Goal: Navigation & Orientation: Understand site structure

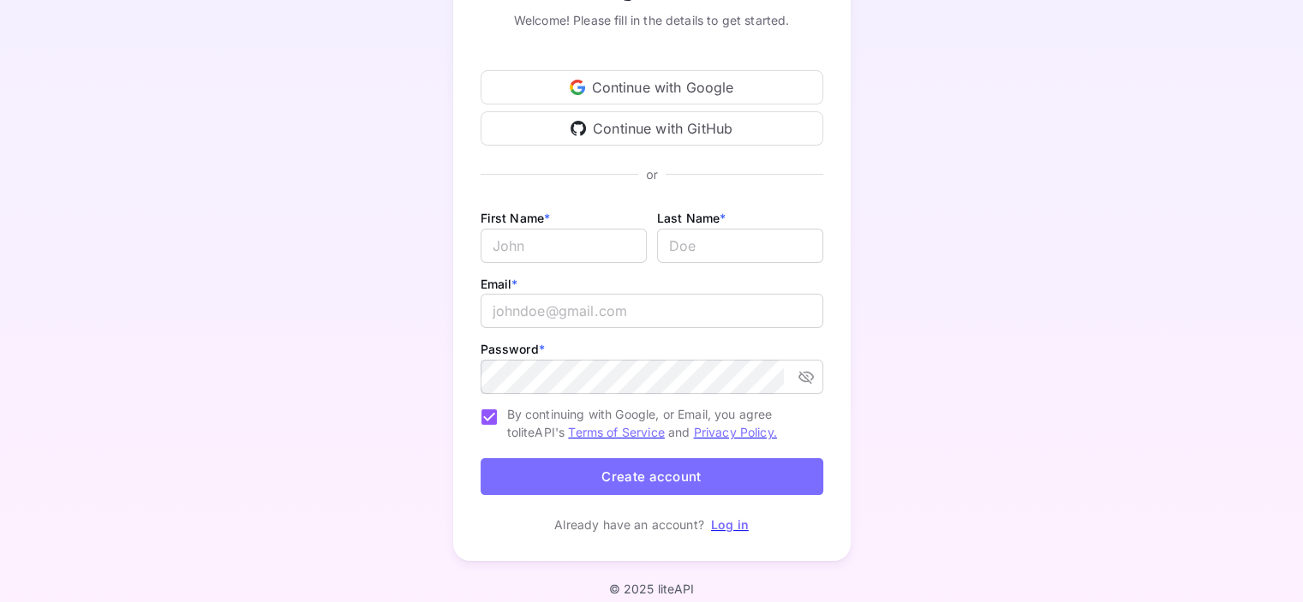
scroll to position [118, 0]
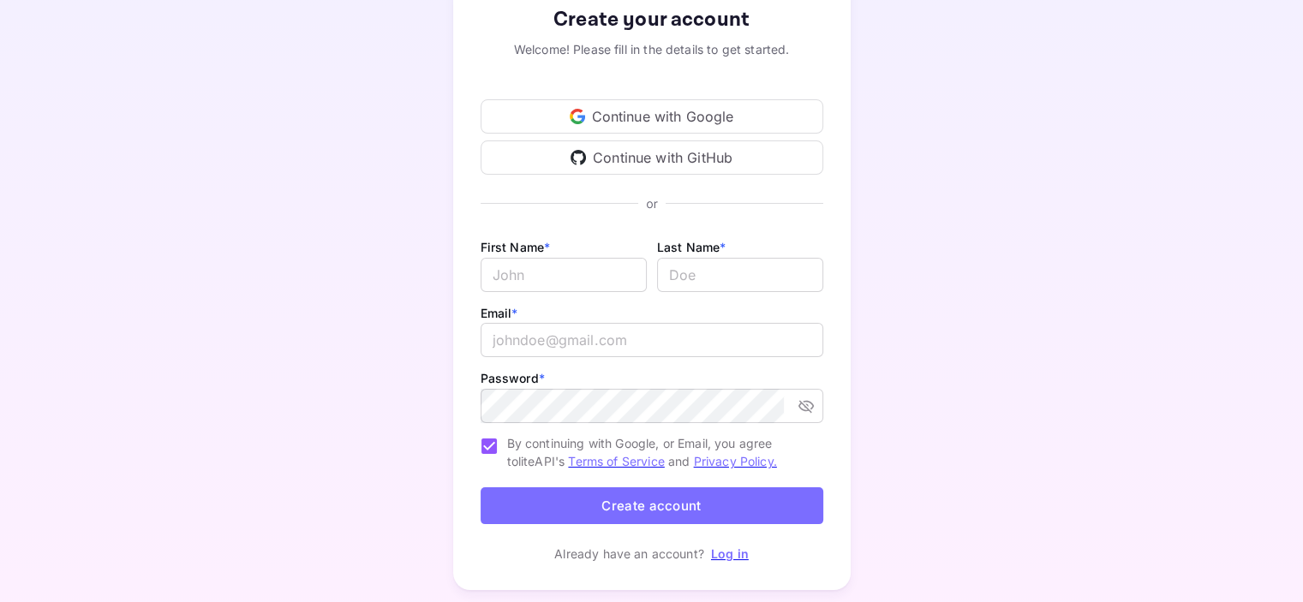
click at [754, 126] on div "Continue with Google" at bounding box center [652, 116] width 343 height 34
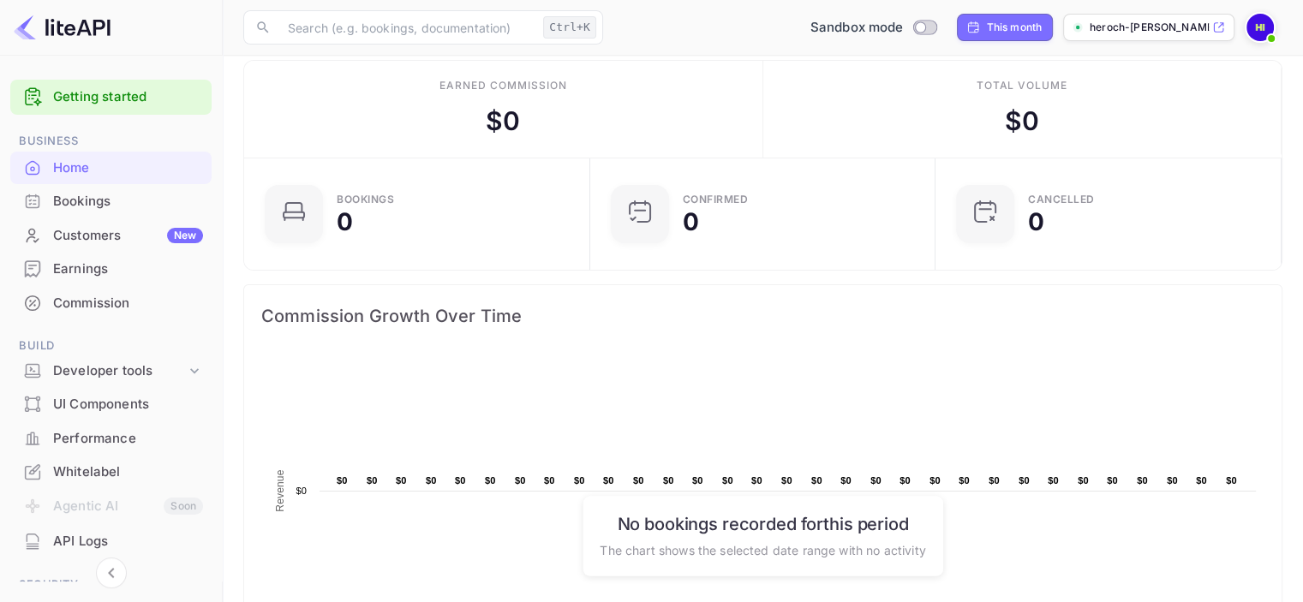
scroll to position [17, 0]
click at [111, 195] on div "Bookings" at bounding box center [128, 202] width 150 height 20
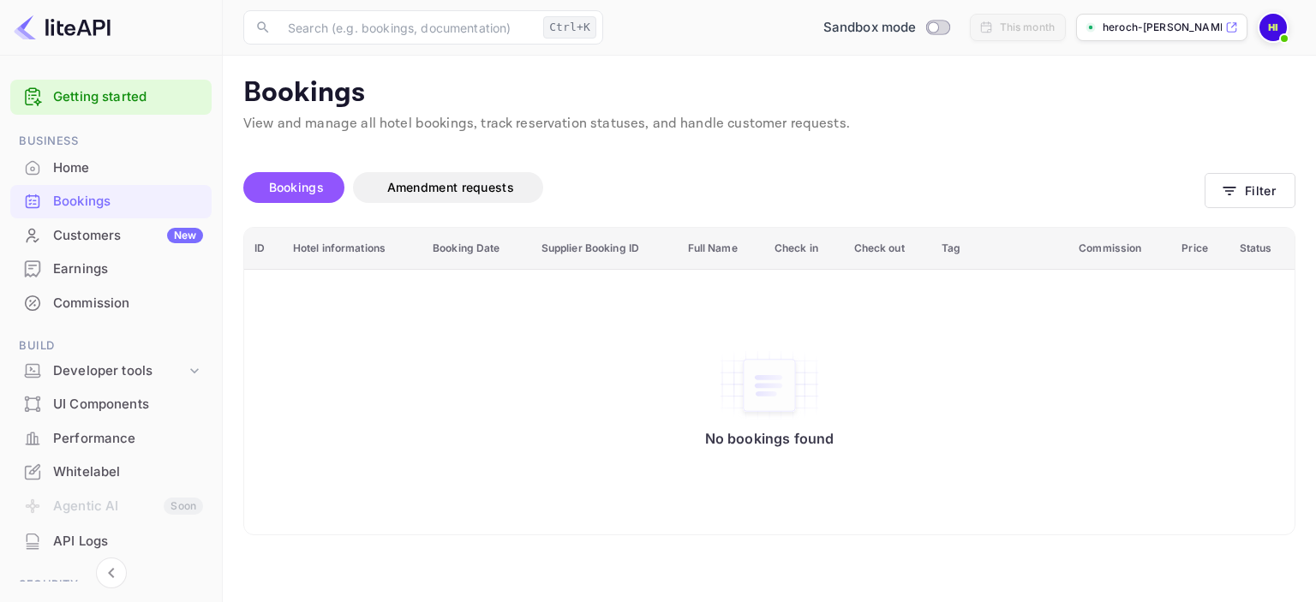
click at [307, 242] on th "Hotel informations" at bounding box center [353, 249] width 140 height 42
click at [120, 249] on div "Customers New" at bounding box center [110, 235] width 201 height 33
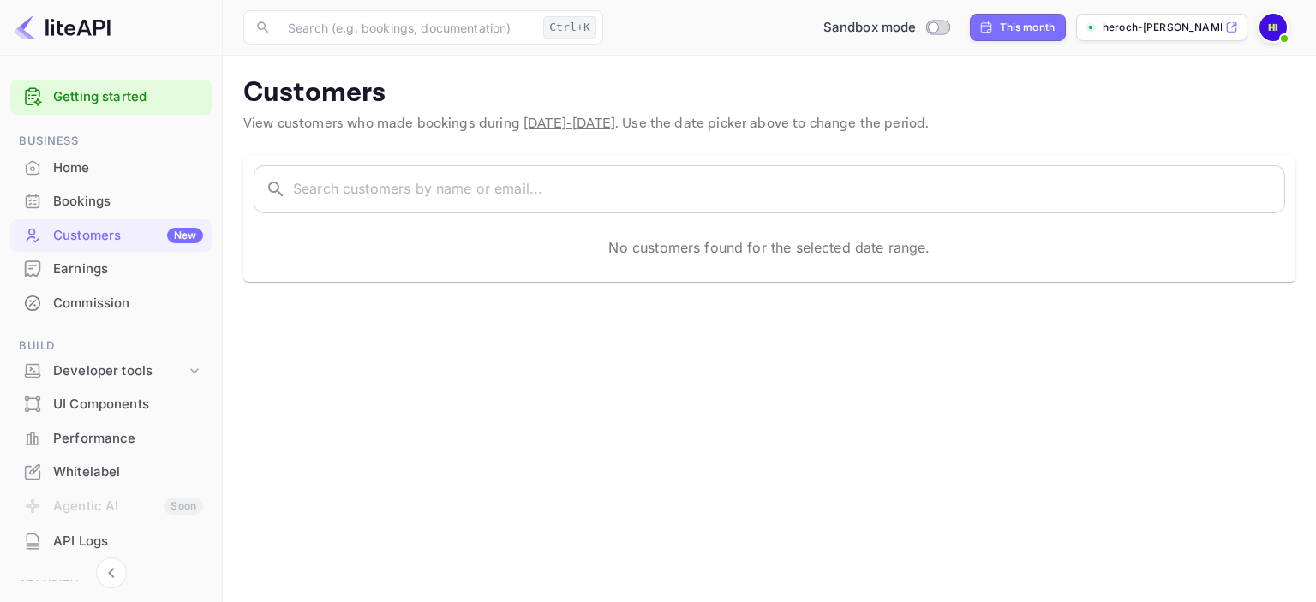
click at [93, 174] on div "Home" at bounding box center [128, 169] width 150 height 20
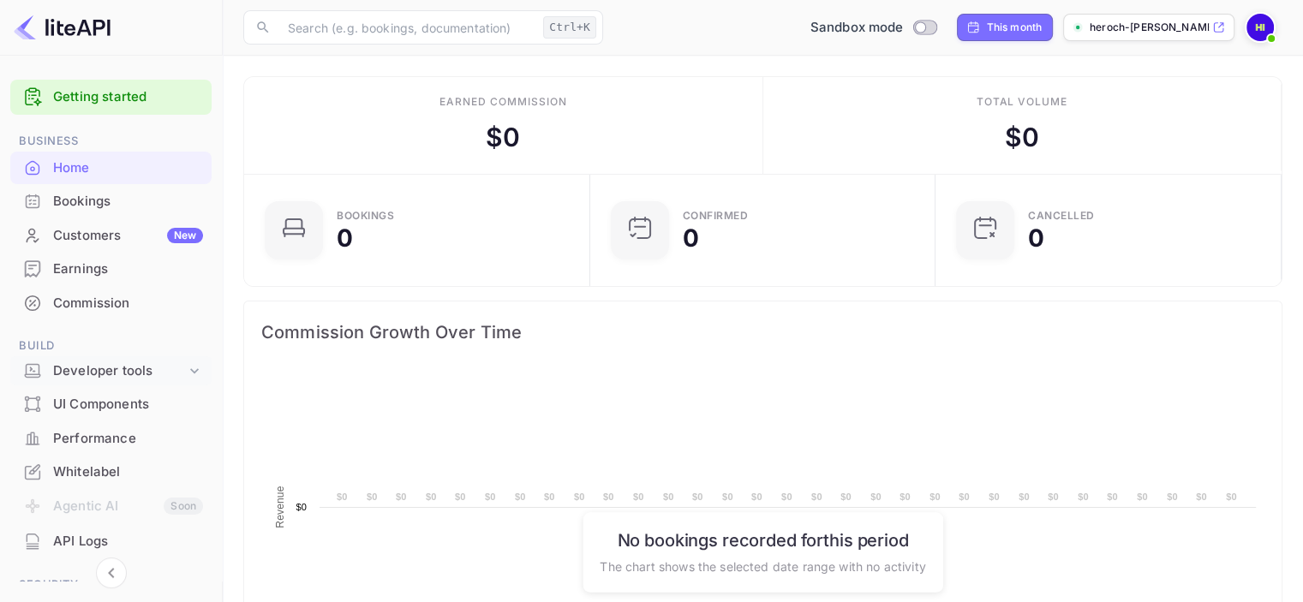
scroll to position [266, 322]
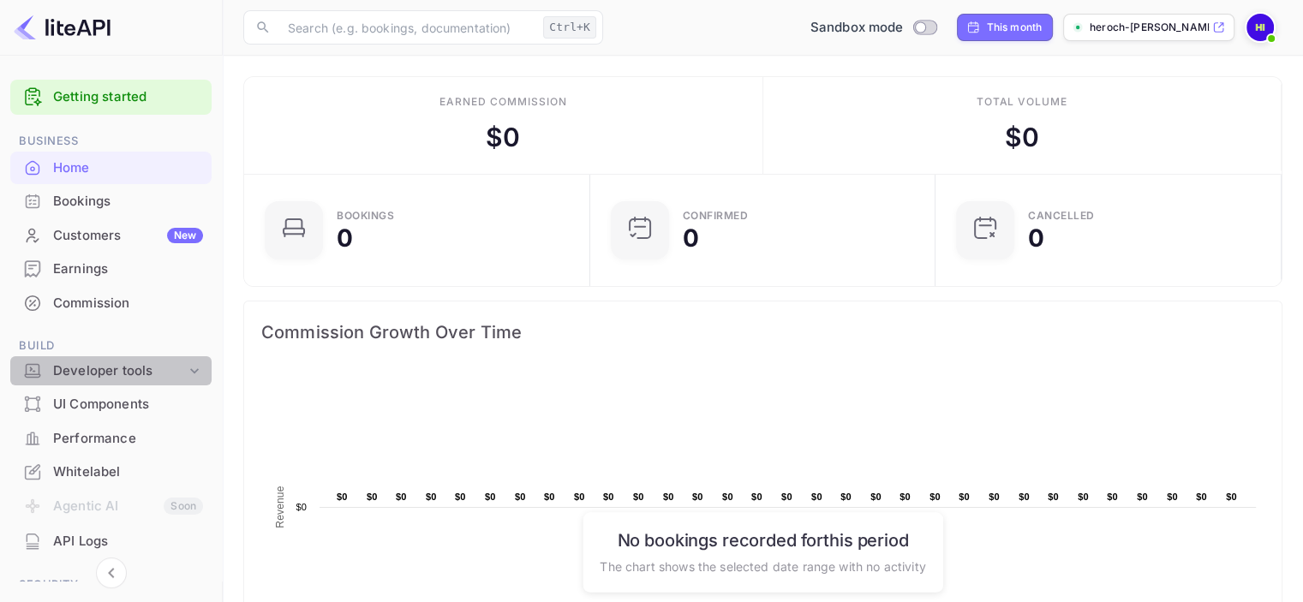
click at [118, 368] on div "Developer tools" at bounding box center [119, 372] width 133 height 20
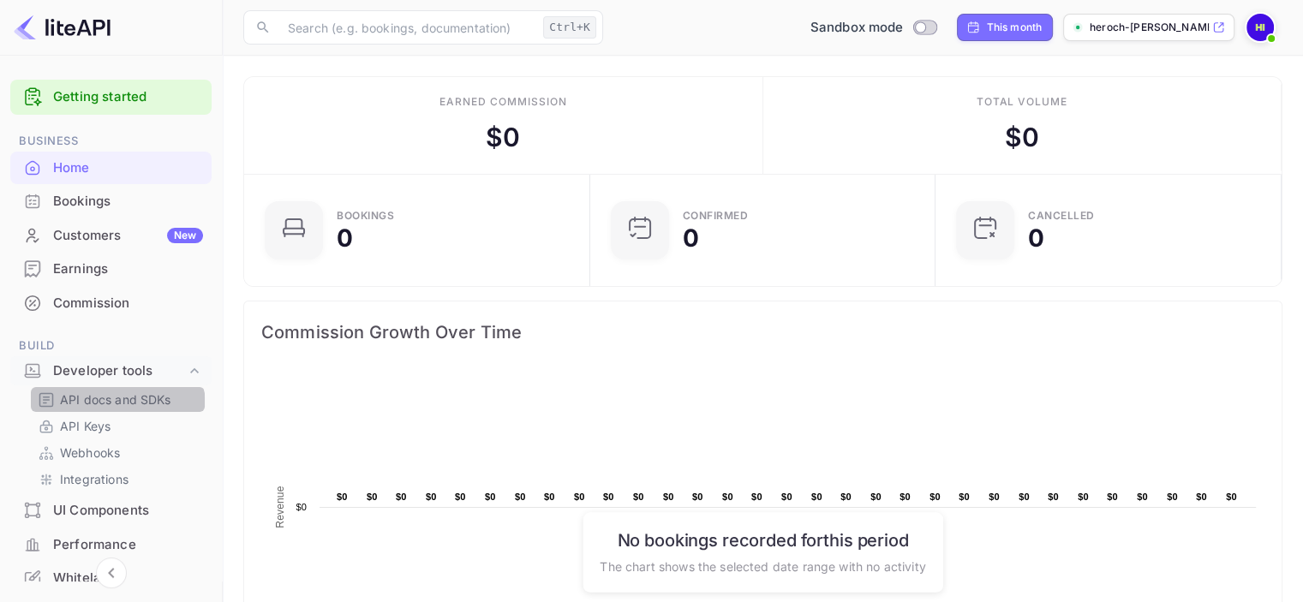
click at [117, 411] on div "API docs and SDKs" at bounding box center [118, 399] width 174 height 25
click at [117, 417] on link "API Keys" at bounding box center [118, 426] width 160 height 18
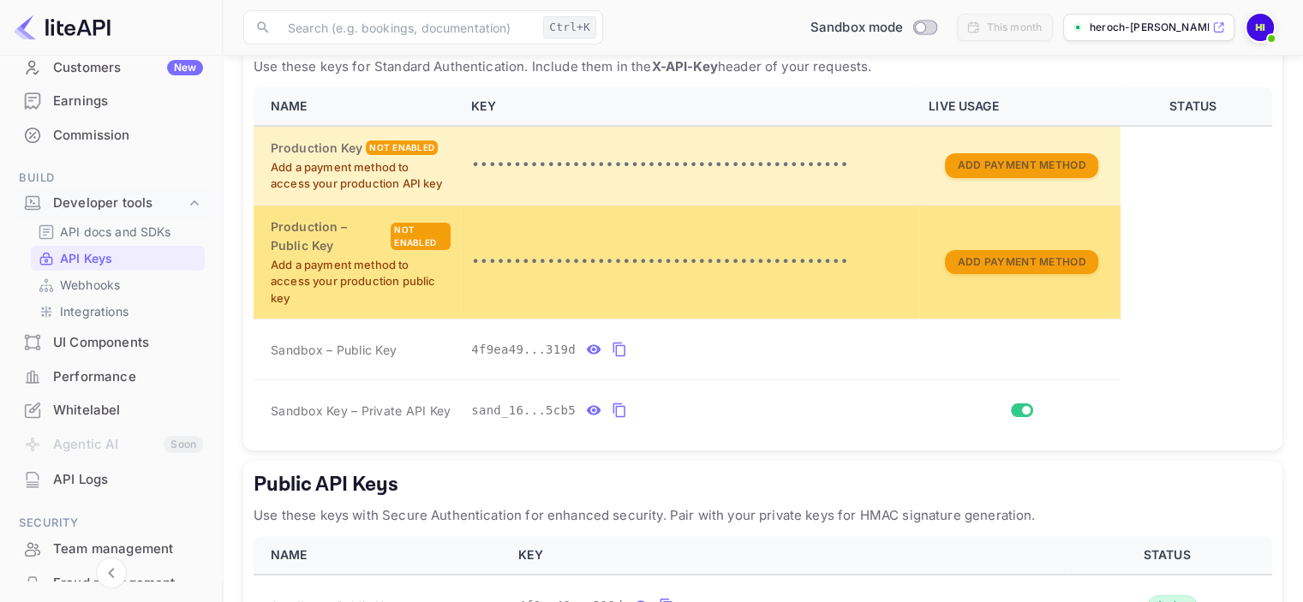
scroll to position [351, 0]
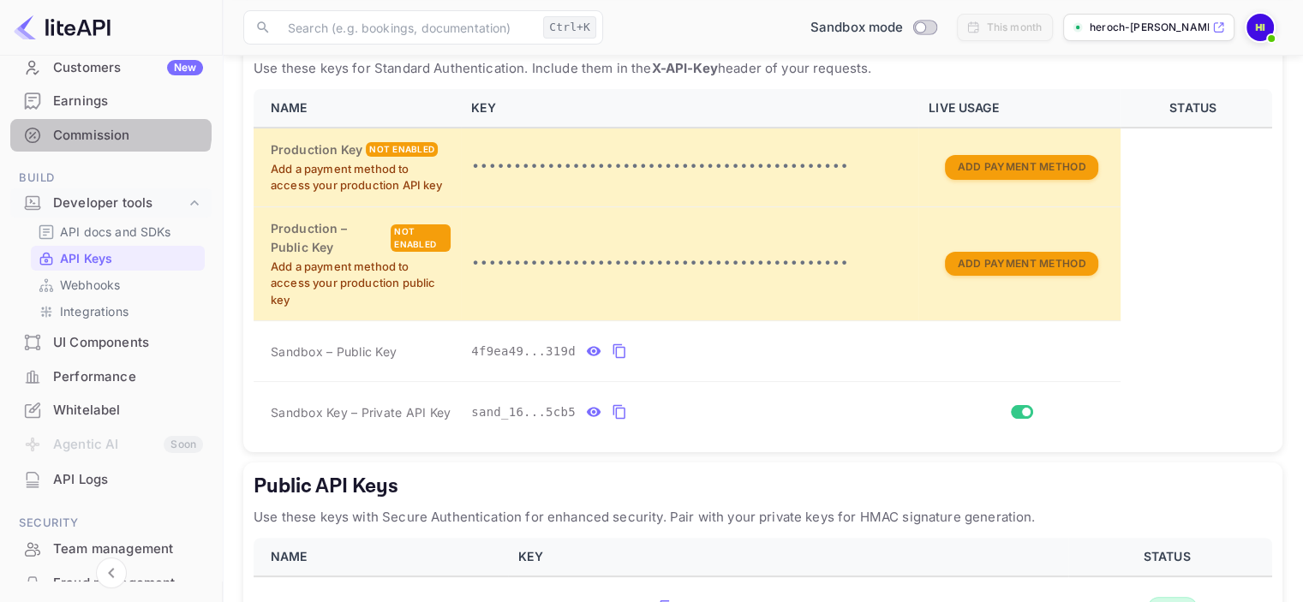
click at [89, 126] on div "Commission" at bounding box center [128, 136] width 150 height 20
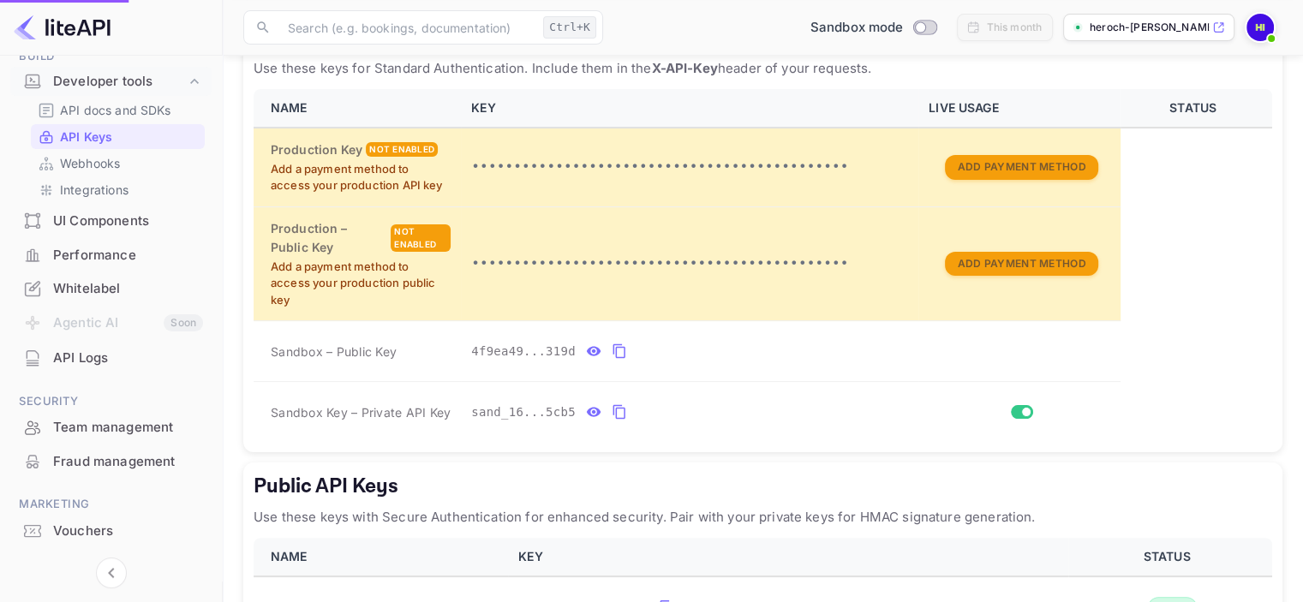
scroll to position [283, 0]
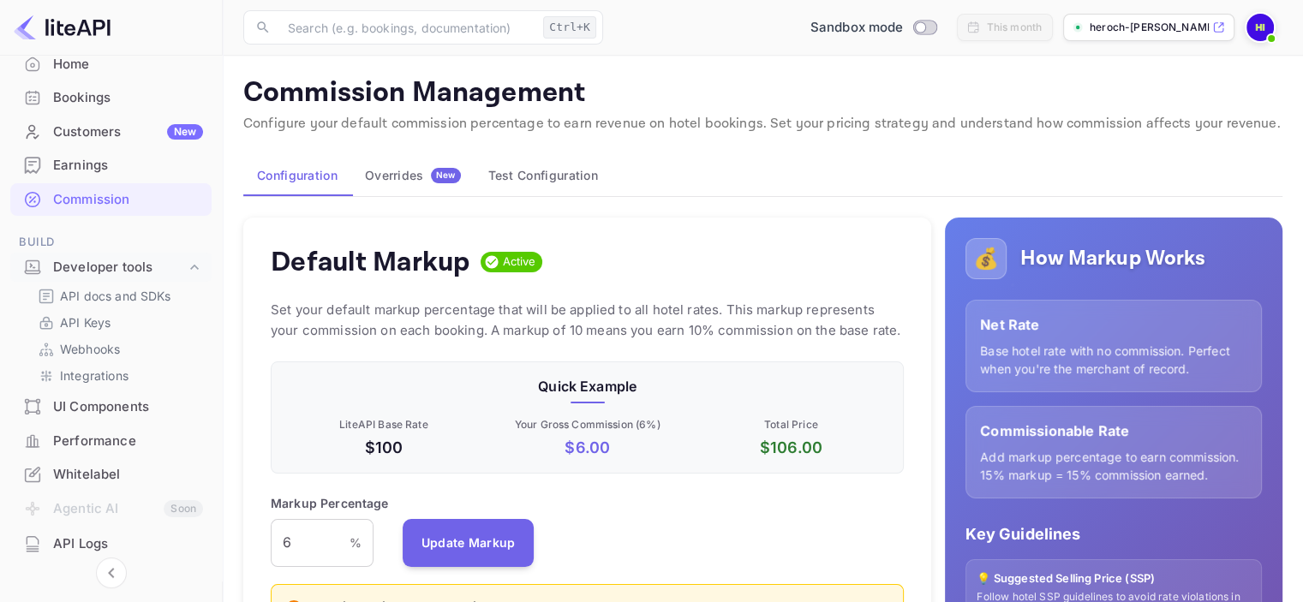
scroll to position [86, 0]
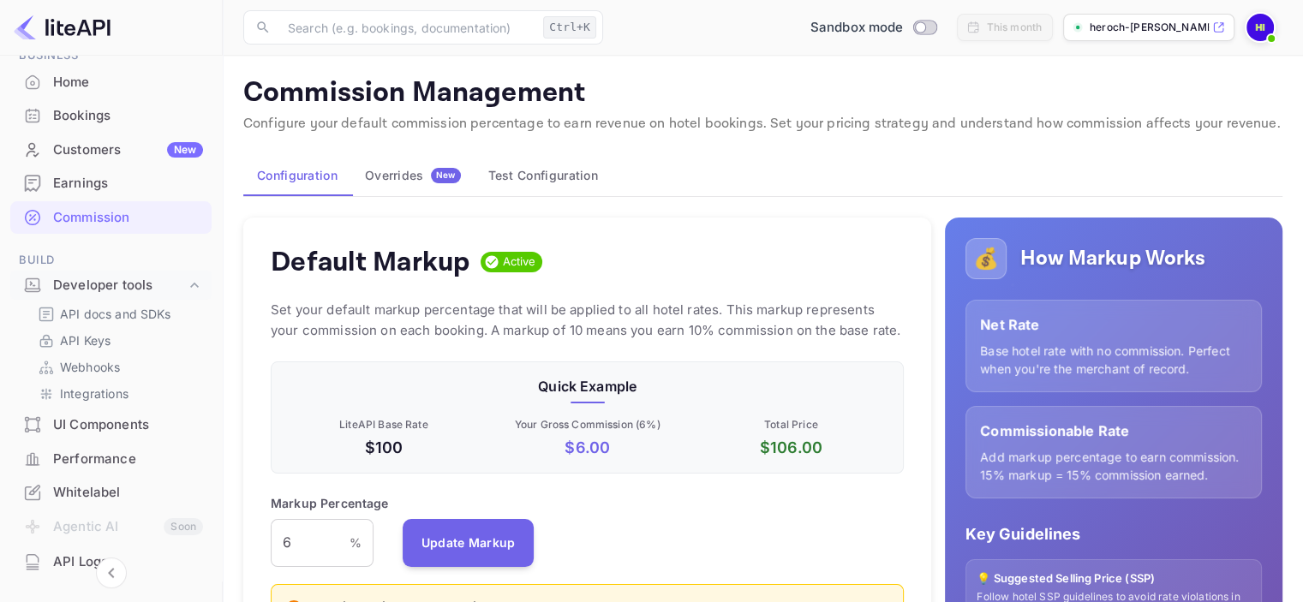
click at [89, 126] on div "Bookings" at bounding box center [110, 115] width 201 height 33
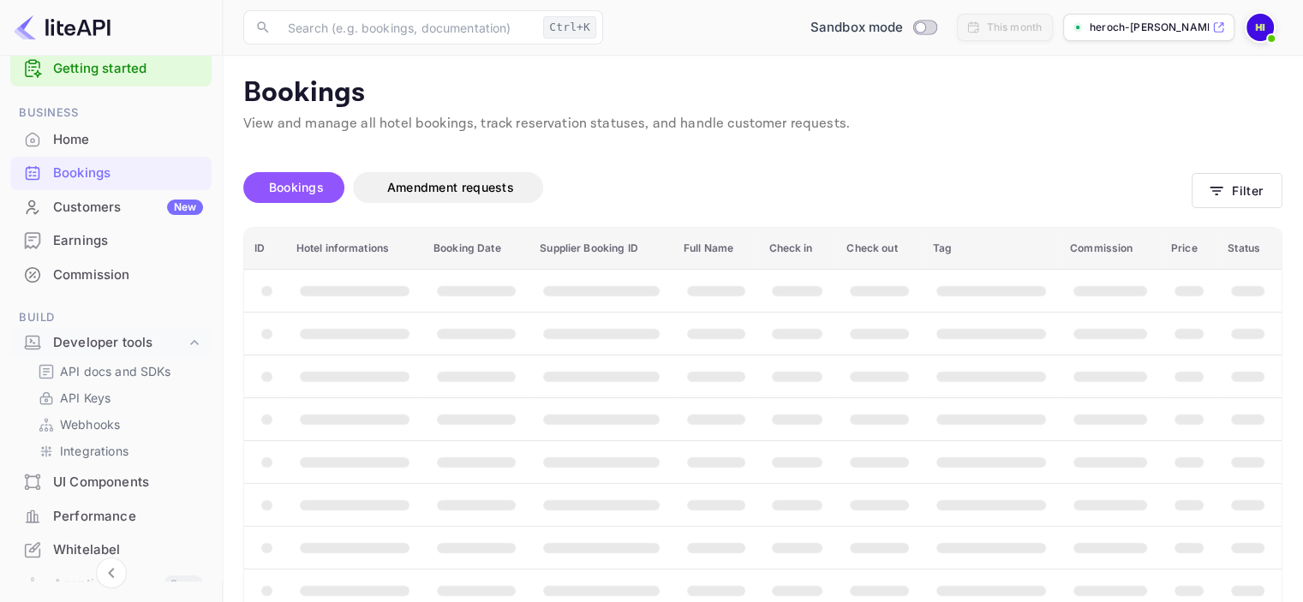
scroll to position [22, 0]
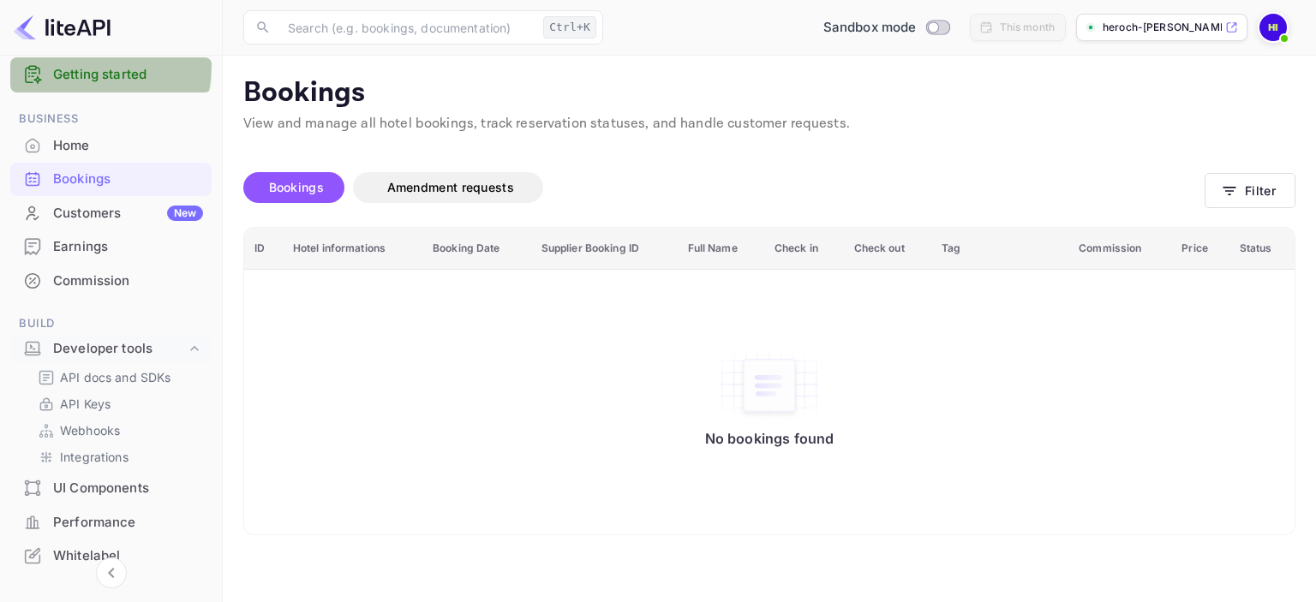
click at [75, 65] on link "Getting started" at bounding box center [128, 75] width 150 height 20
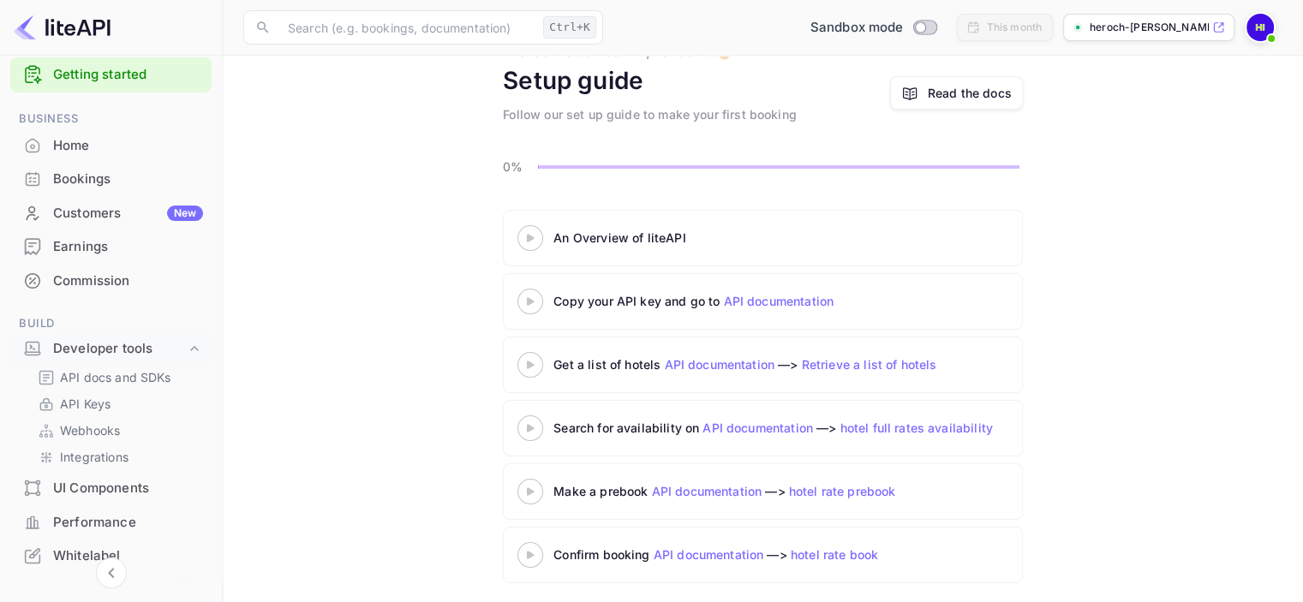
scroll to position [77, 0]
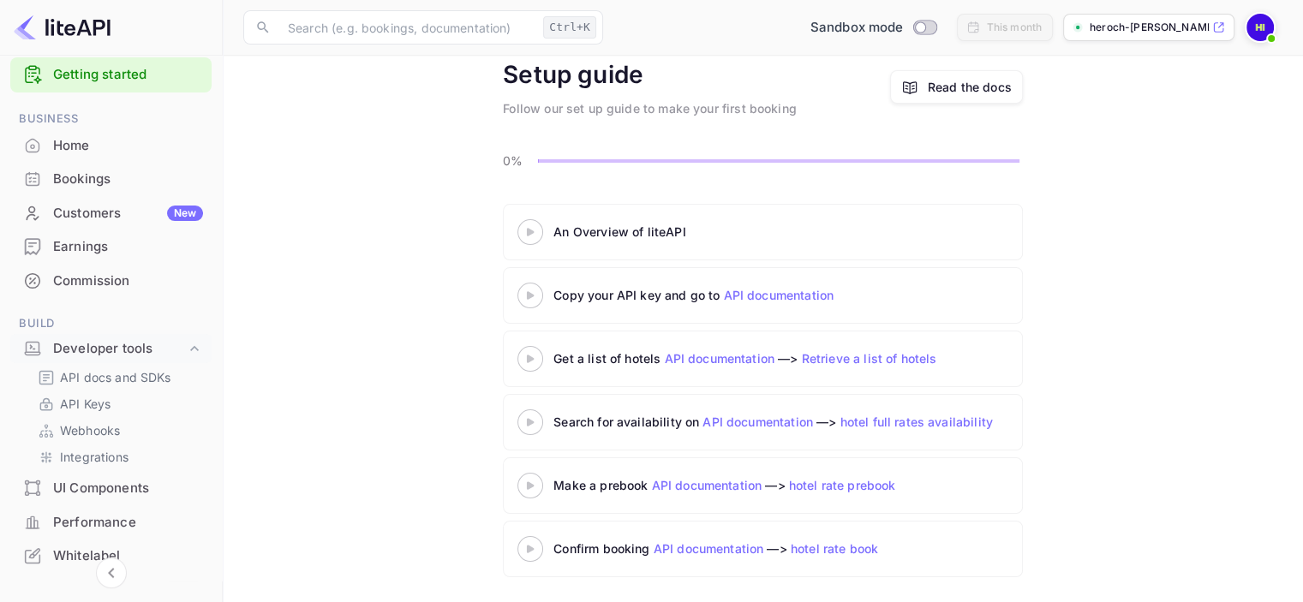
click at [524, 232] on icon at bounding box center [530, 232] width 60 height 9
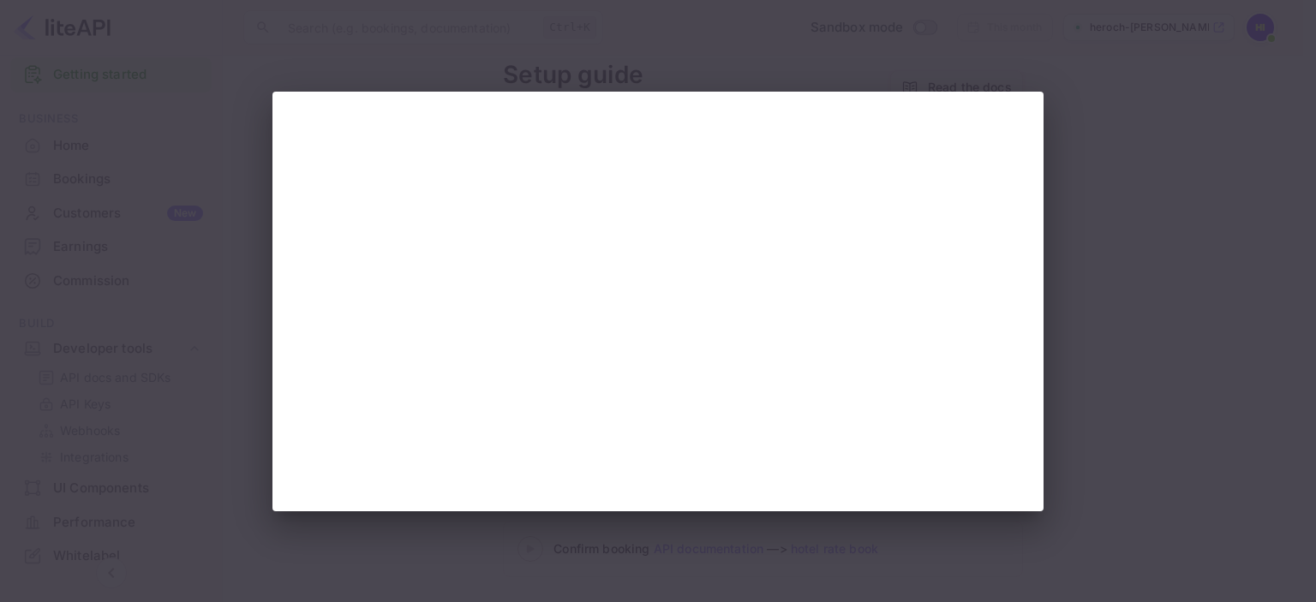
click at [799, 30] on div at bounding box center [658, 301] width 1316 height 602
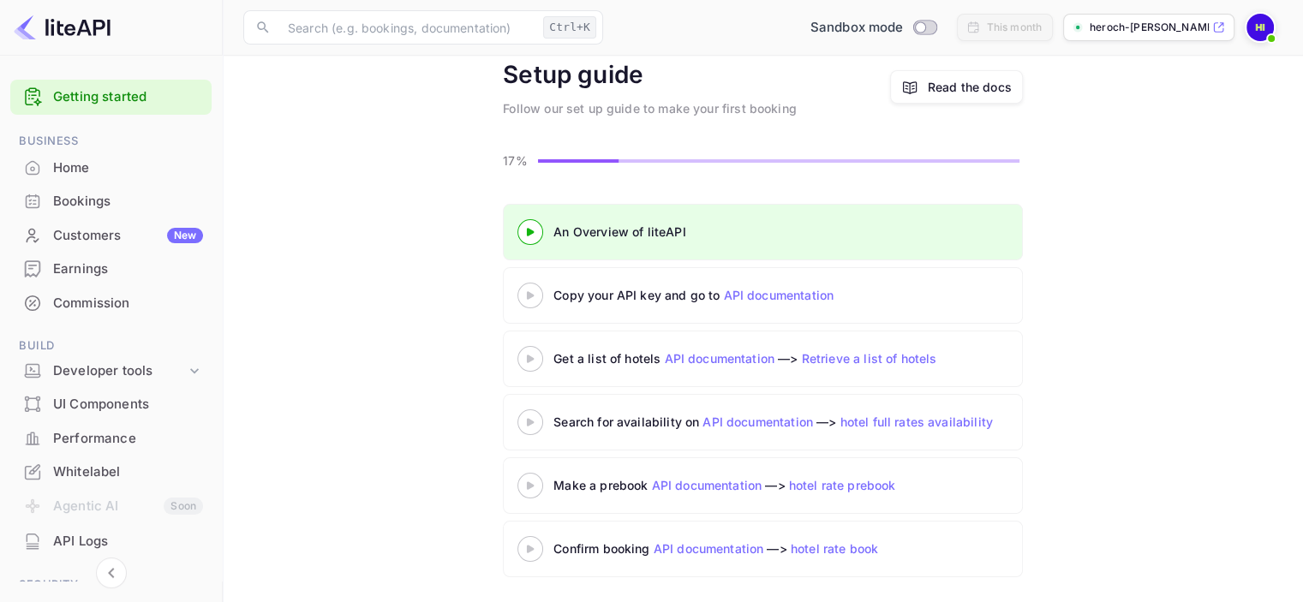
click at [746, 361] on link "API documentation" at bounding box center [719, 358] width 111 height 15
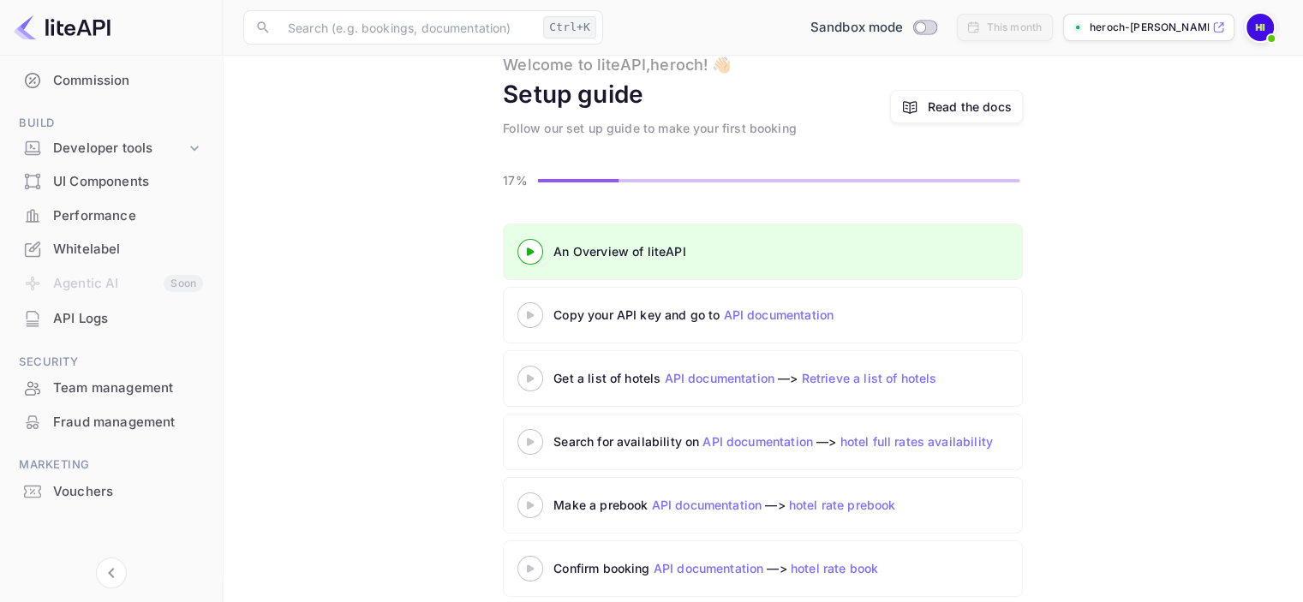
scroll to position [57, 0]
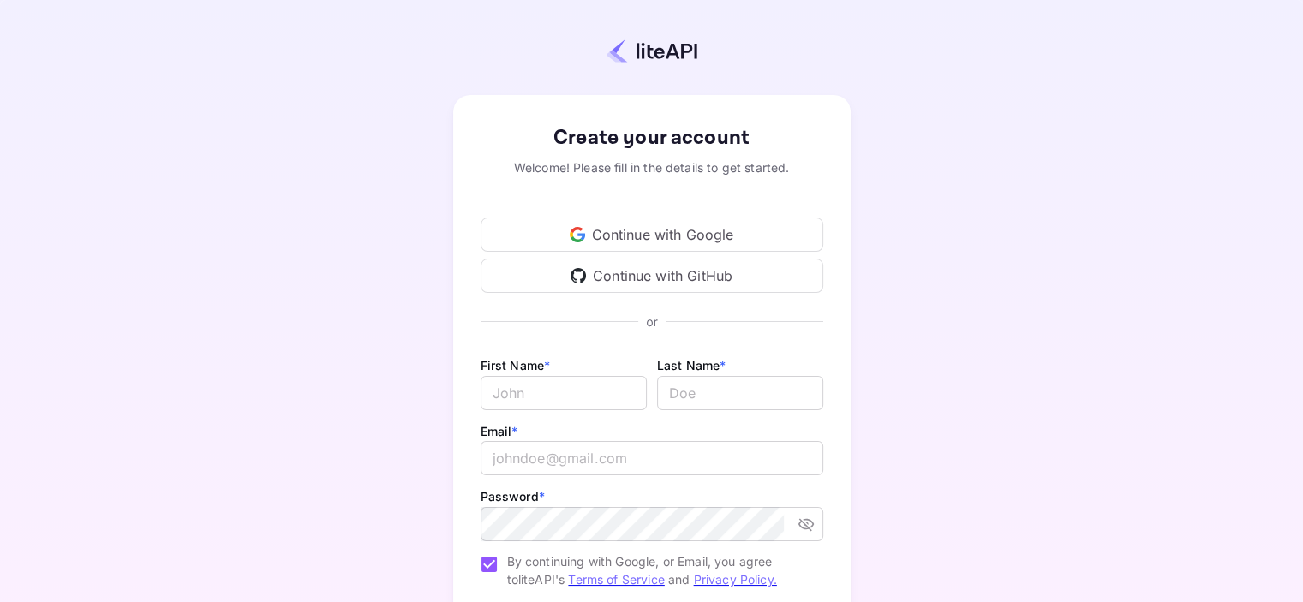
click at [577, 225] on div "Continue with Google" at bounding box center [652, 235] width 343 height 34
click at [610, 225] on div "Continue with Google" at bounding box center [652, 235] width 343 height 34
